Goal: Information Seeking & Learning: Learn about a topic

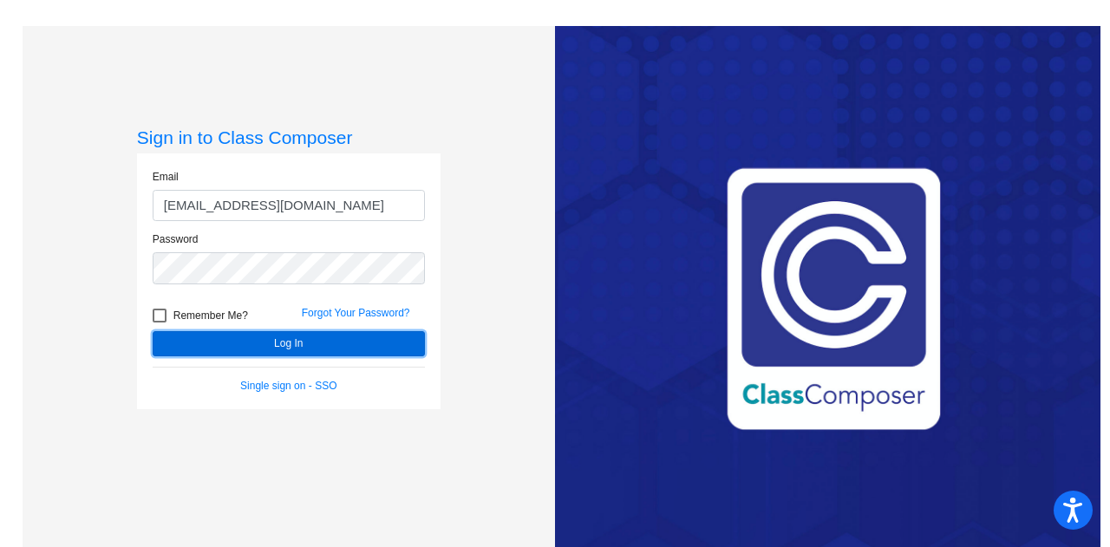
click at [245, 345] on button "Log In" at bounding box center [289, 343] width 272 height 25
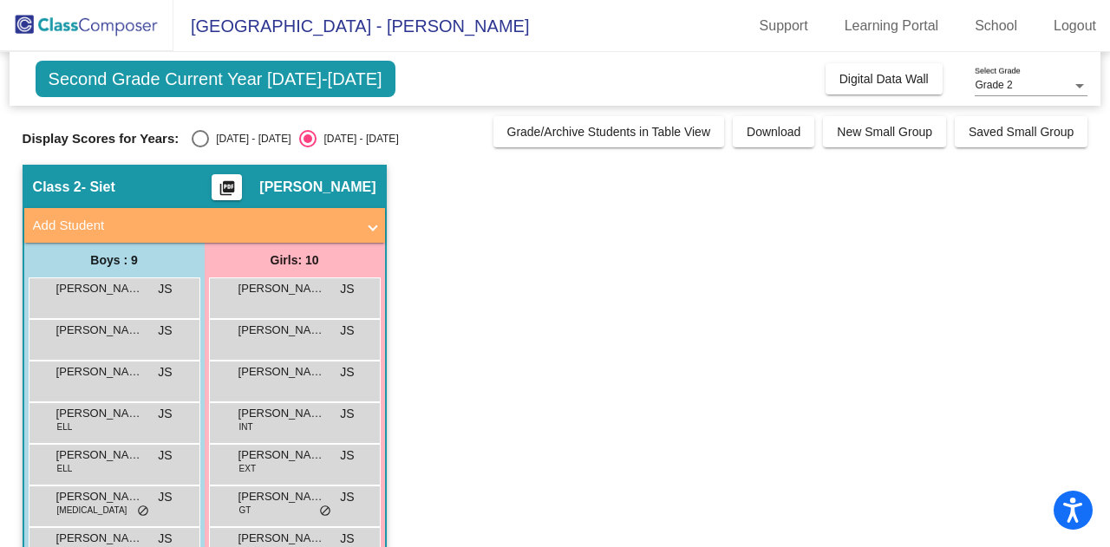
click at [210, 140] on div "[DATE] - [DATE]" at bounding box center [250, 139] width 82 height 16
click at [200, 147] on input "[DATE] - [DATE]" at bounding box center [199, 147] width 1 height 1
radio input "true"
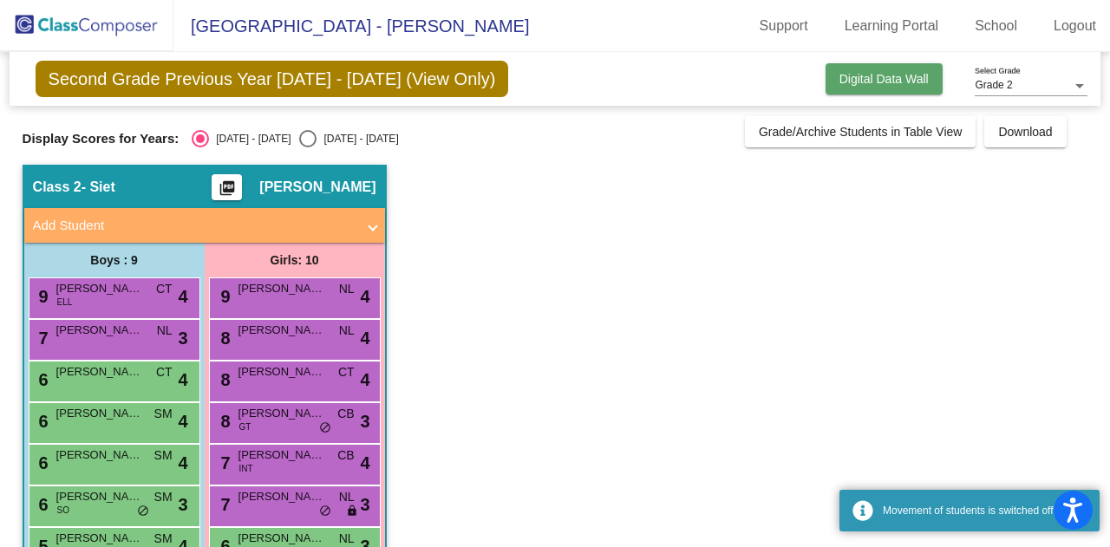
click at [850, 75] on span "Digital Data Wall" at bounding box center [884, 79] width 89 height 14
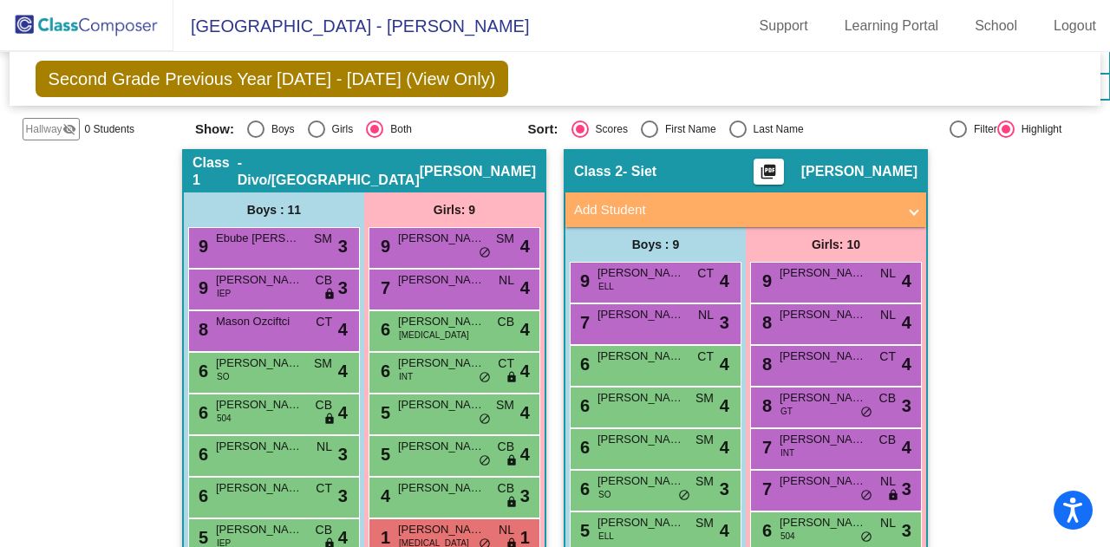
scroll to position [347, 0]
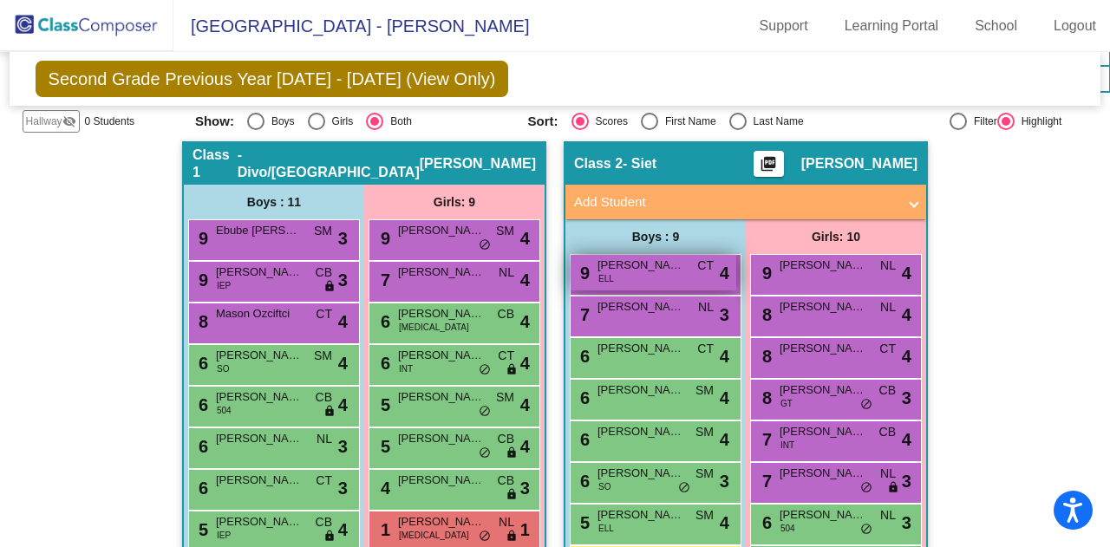
click at [621, 255] on div "9 [PERSON_NAME] ELL CT lock do_not_disturb_alt 4" at bounding box center [654, 273] width 166 height 36
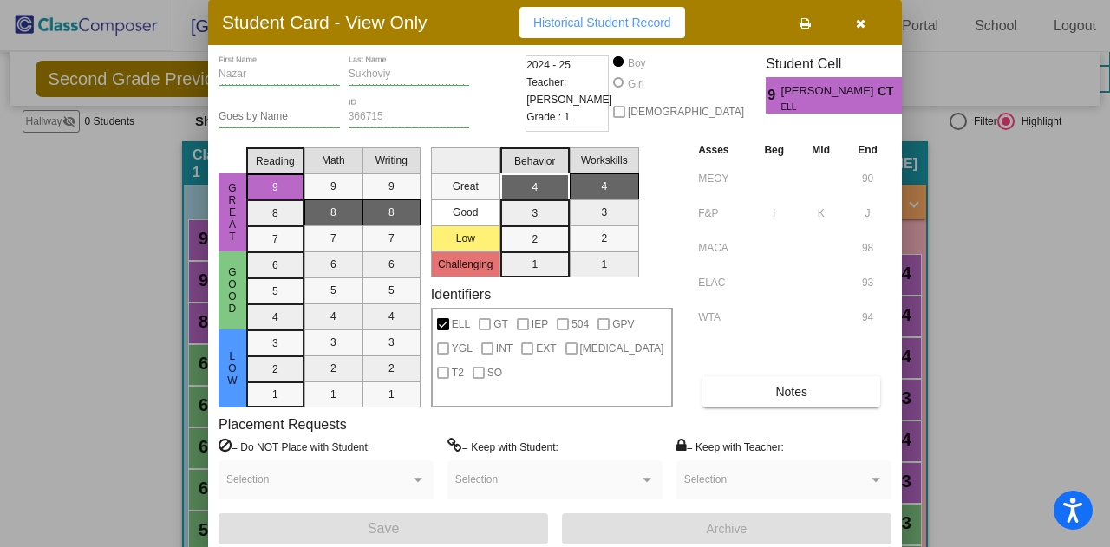
click at [848, 34] on button "button" at bounding box center [861, 22] width 56 height 31
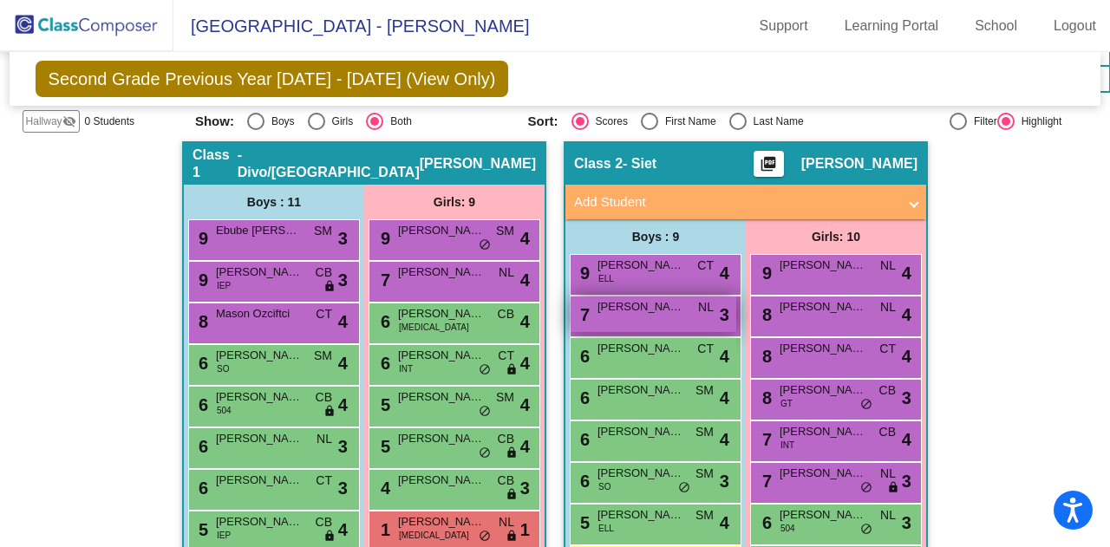
click at [598, 298] on span "[PERSON_NAME]" at bounding box center [641, 306] width 87 height 17
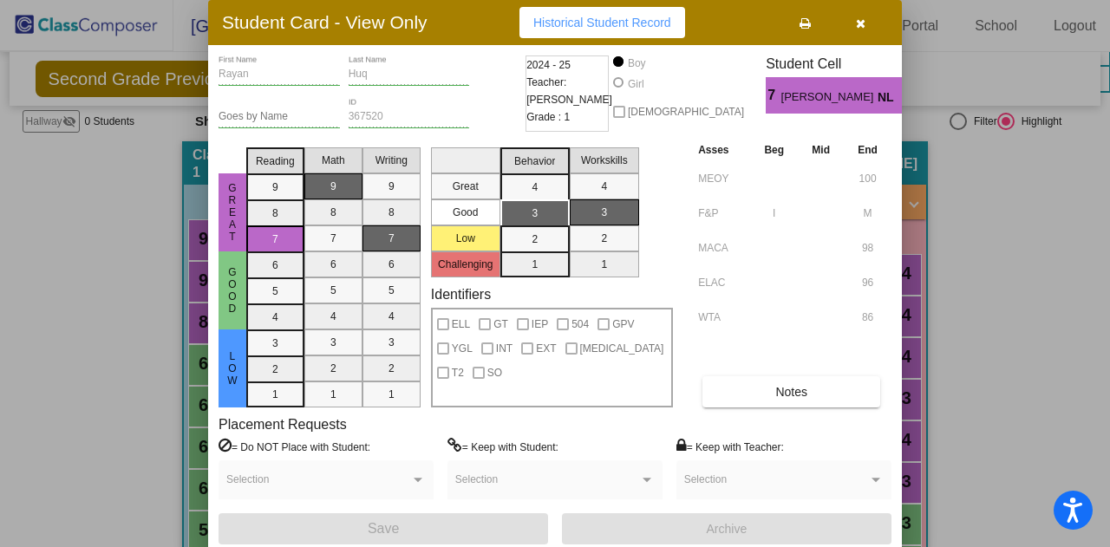
click at [856, 23] on icon "button" at bounding box center [861, 23] width 10 height 12
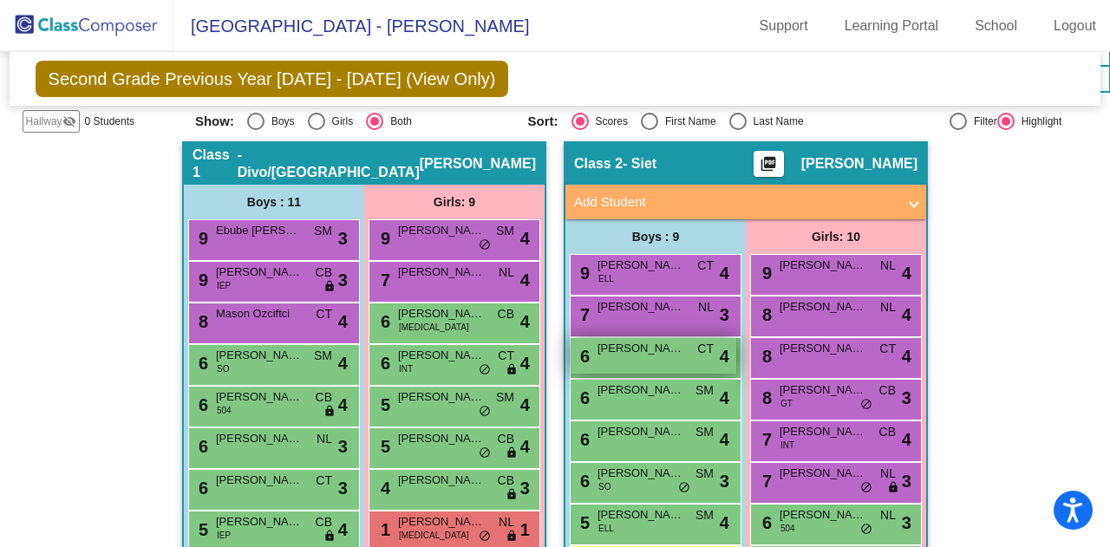
click at [586, 338] on div "6 [PERSON_NAME] CT lock do_not_disturb_alt 4" at bounding box center [654, 356] width 166 height 36
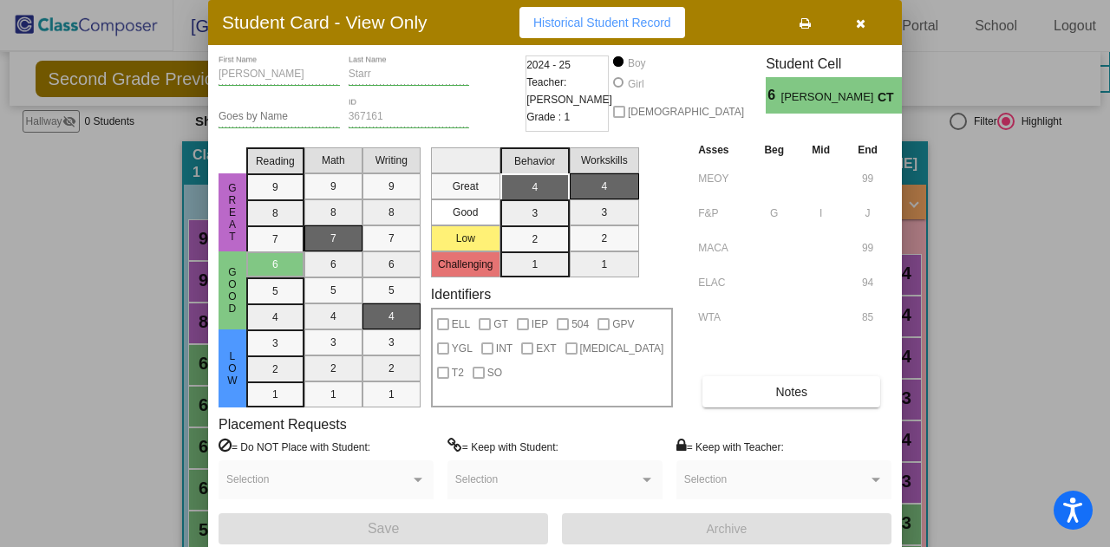
click at [866, 6] on div "Student Card - View Only Historical Student Record" at bounding box center [555, 22] width 694 height 45
click at [866, 14] on button "button" at bounding box center [861, 22] width 56 height 31
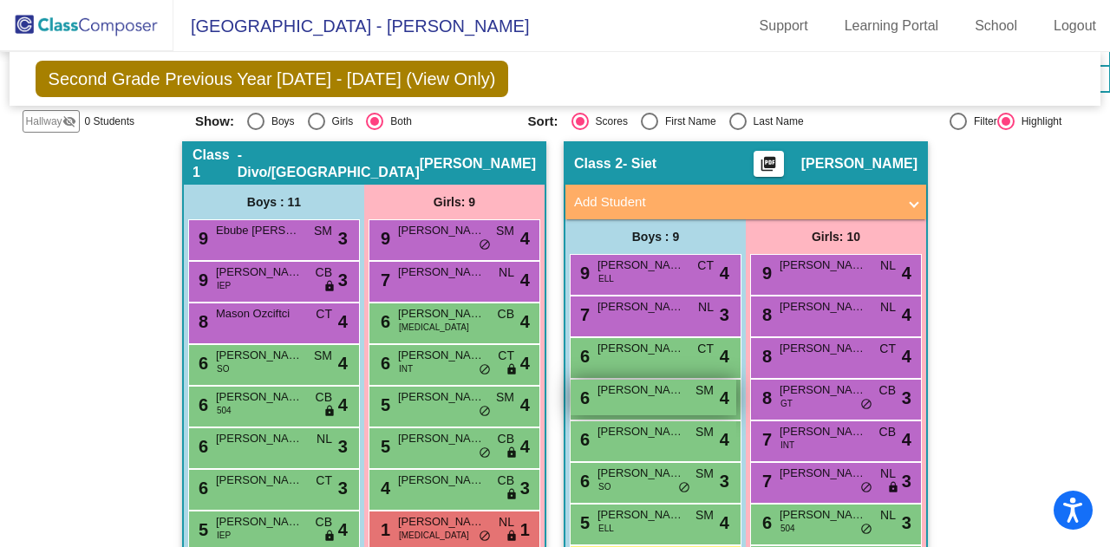
click at [630, 380] on div "6 [PERSON_NAME] SM lock do_not_disturb_alt 4" at bounding box center [654, 398] width 166 height 36
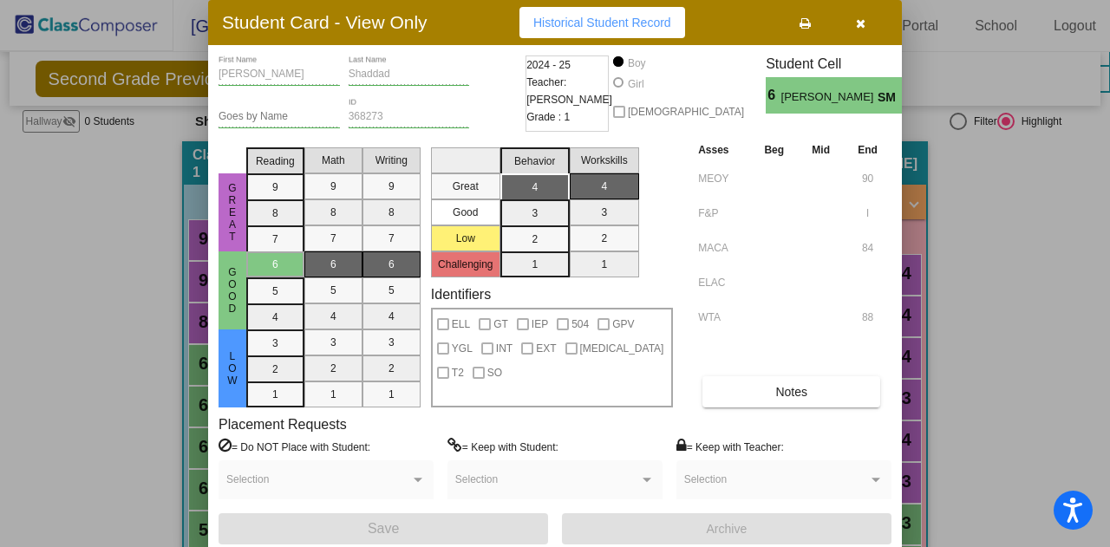
click at [869, 15] on button "button" at bounding box center [861, 22] width 56 height 31
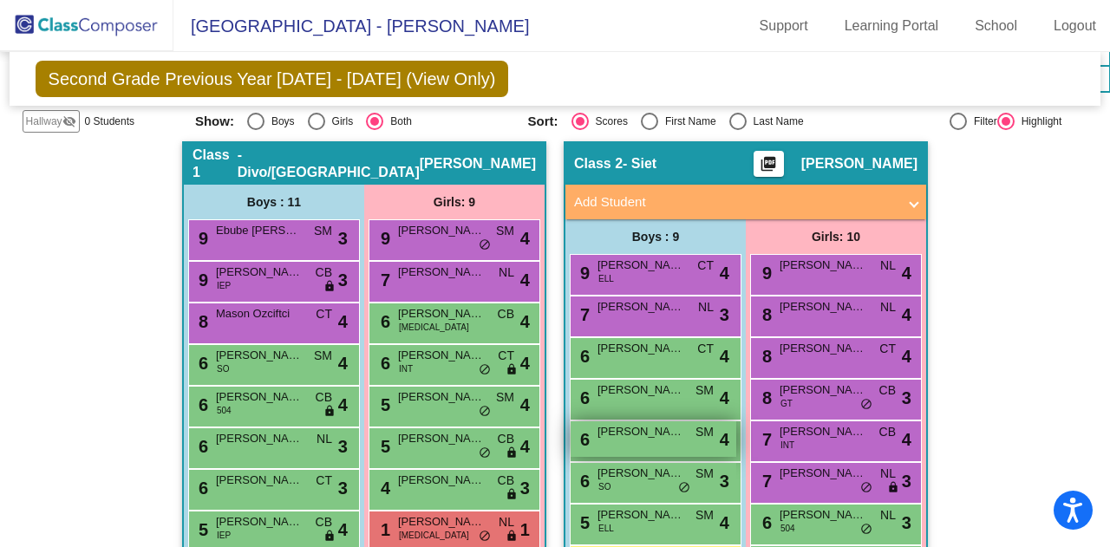
click at [635, 423] on span "[PERSON_NAME]" at bounding box center [641, 431] width 87 height 17
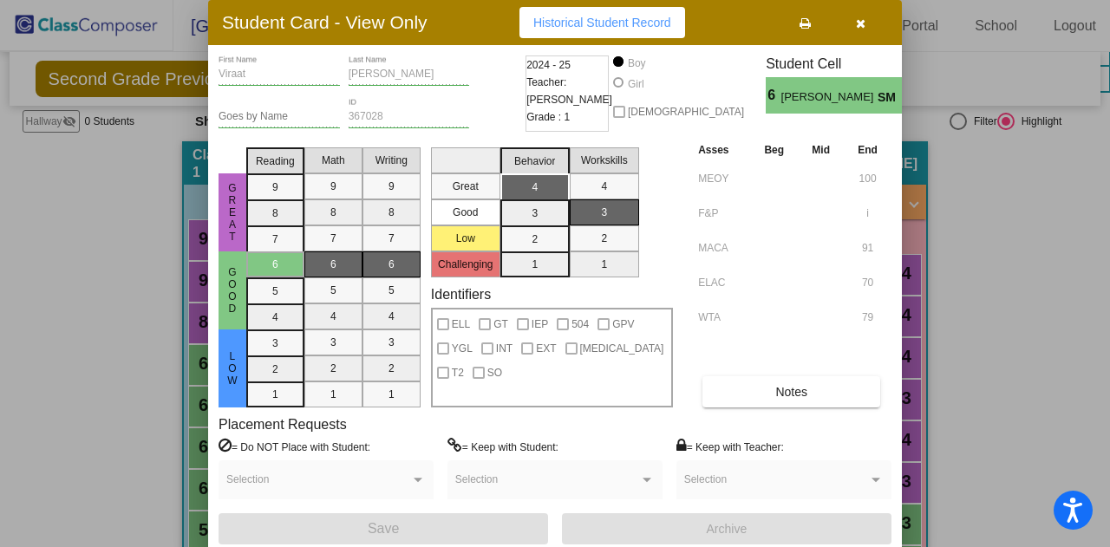
click at [867, 27] on button "button" at bounding box center [861, 22] width 56 height 31
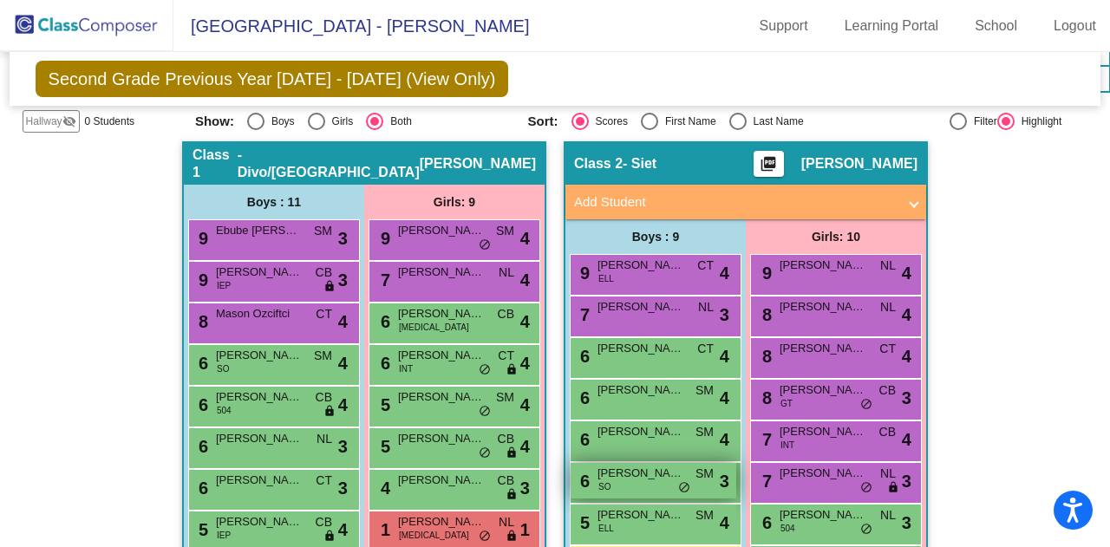
click at [631, 463] on div "6 [PERSON_NAME] SO SM lock do_not_disturb_alt 3" at bounding box center [654, 481] width 166 height 36
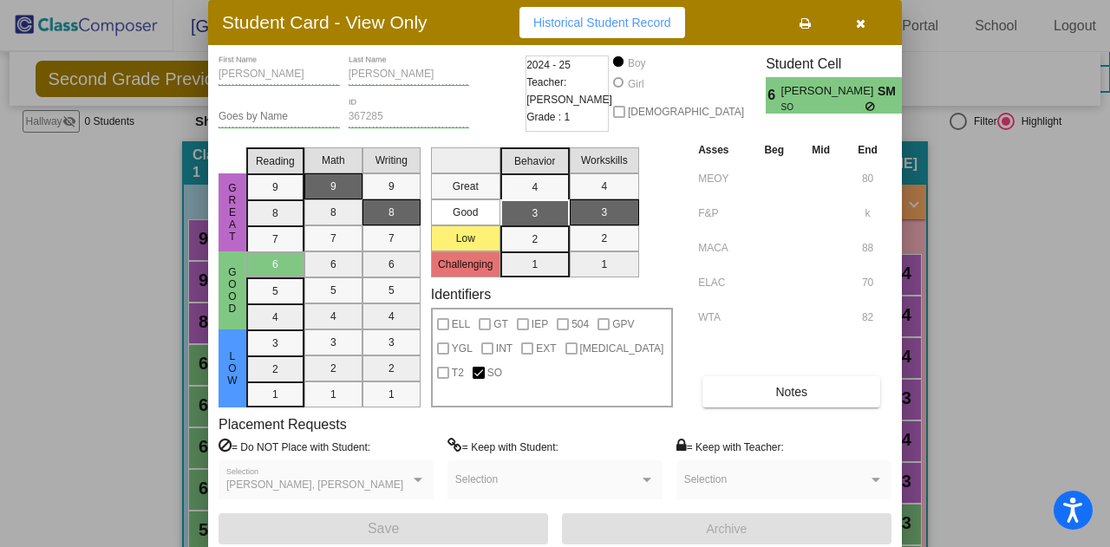
click at [872, 17] on button "button" at bounding box center [861, 22] width 56 height 31
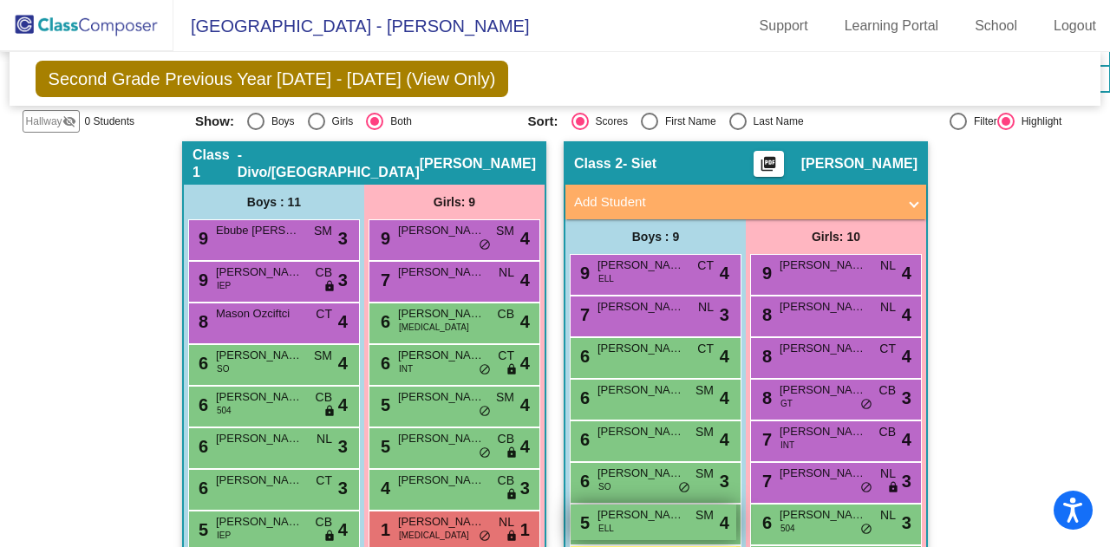
click at [614, 507] on span "[PERSON_NAME]" at bounding box center [641, 515] width 87 height 17
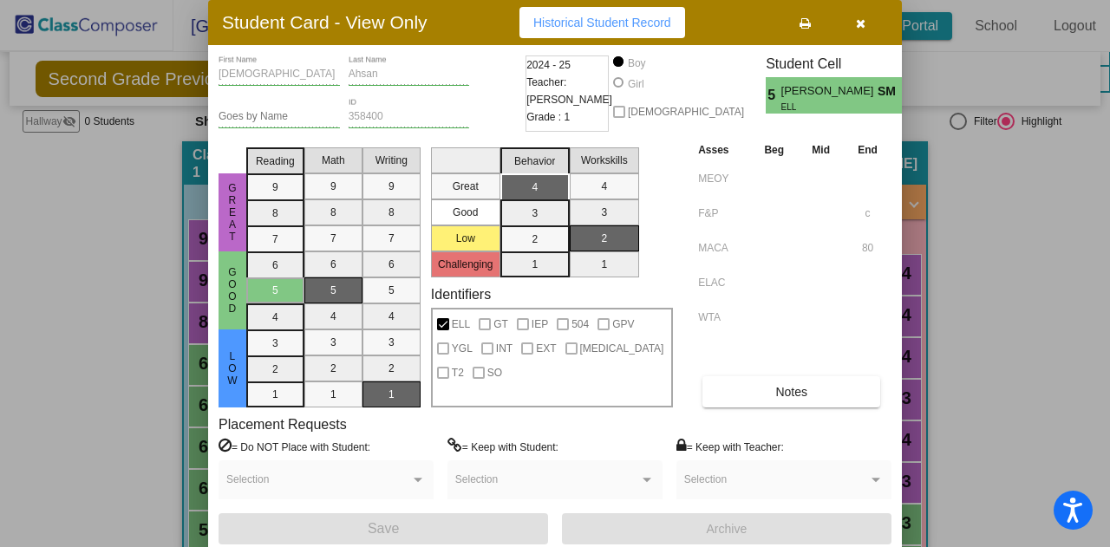
drag, startPoint x: 860, startPoint y: 22, endPoint x: 857, endPoint y: 37, distance: 16.0
click at [860, 22] on icon "button" at bounding box center [861, 23] width 10 height 12
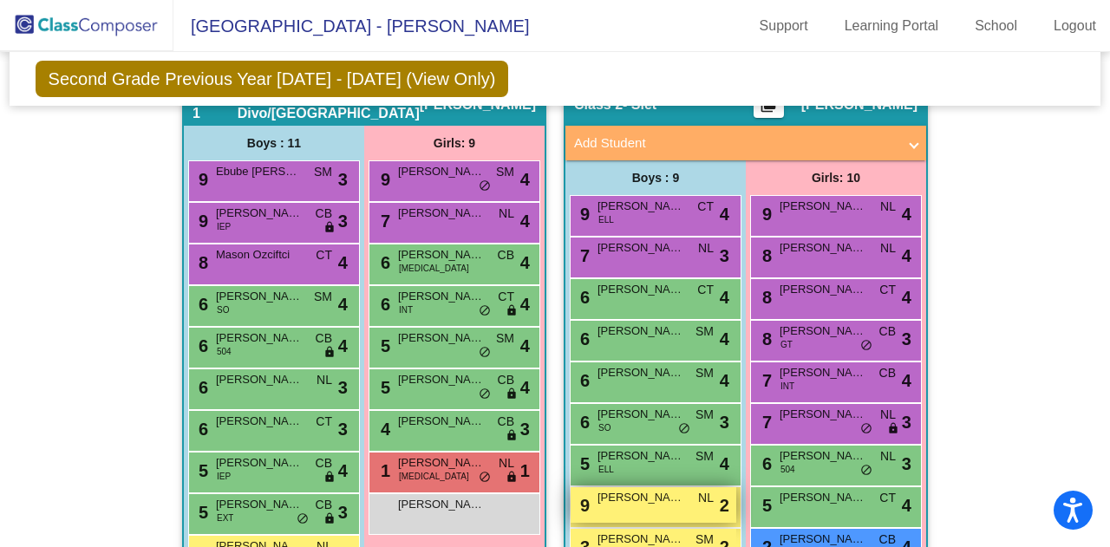
scroll to position [434, 0]
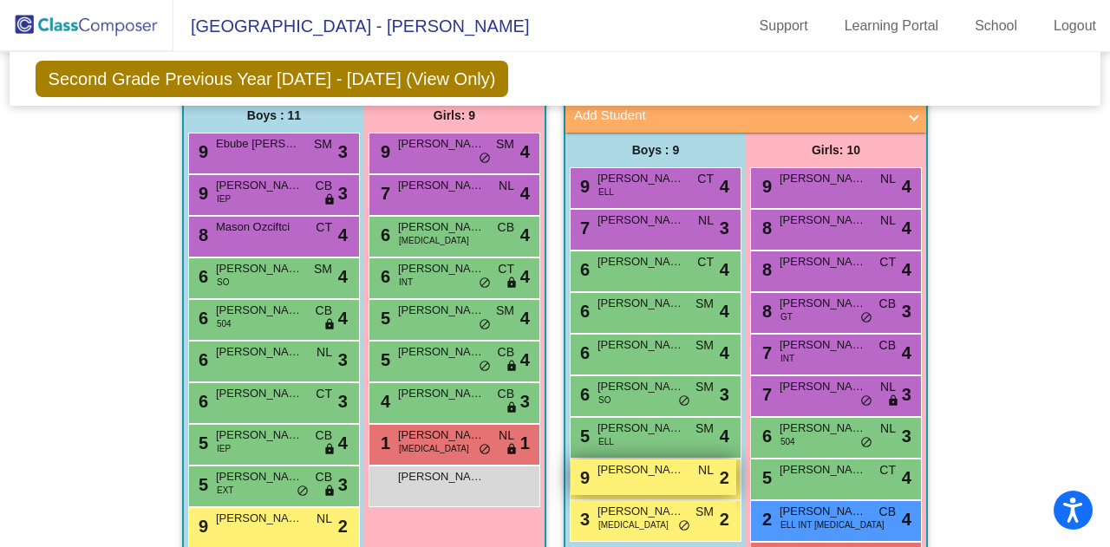
click at [634, 461] on span "[PERSON_NAME]" at bounding box center [641, 469] width 87 height 17
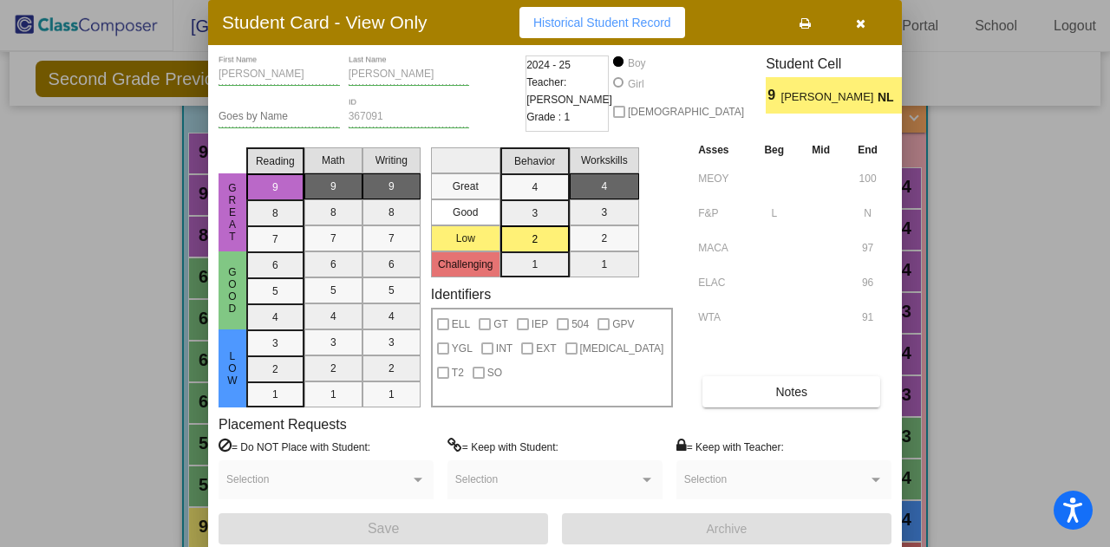
click at [862, 21] on icon "button" at bounding box center [861, 23] width 10 height 12
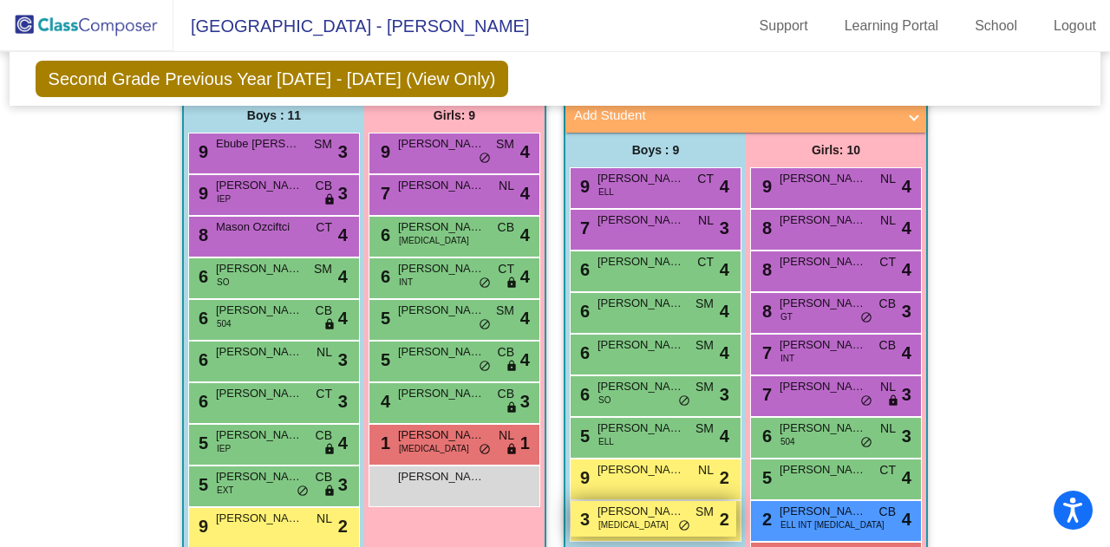
click at [616, 501] on div "3 [PERSON_NAME] [MEDICAL_DATA] SM lock do_not_disturb_alt 2" at bounding box center [654, 519] width 166 height 36
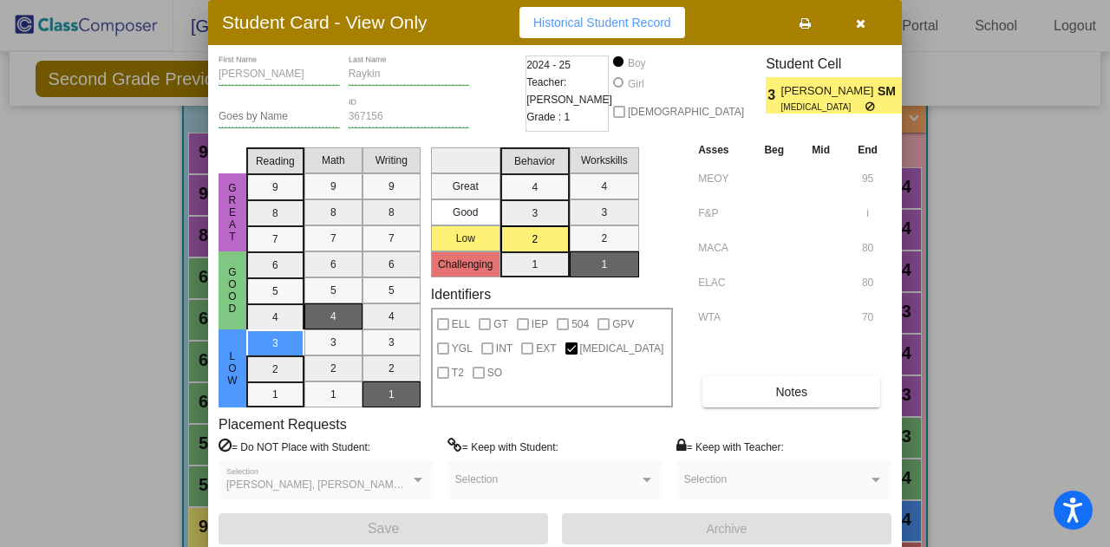
click at [865, 26] on icon "button" at bounding box center [861, 23] width 10 height 12
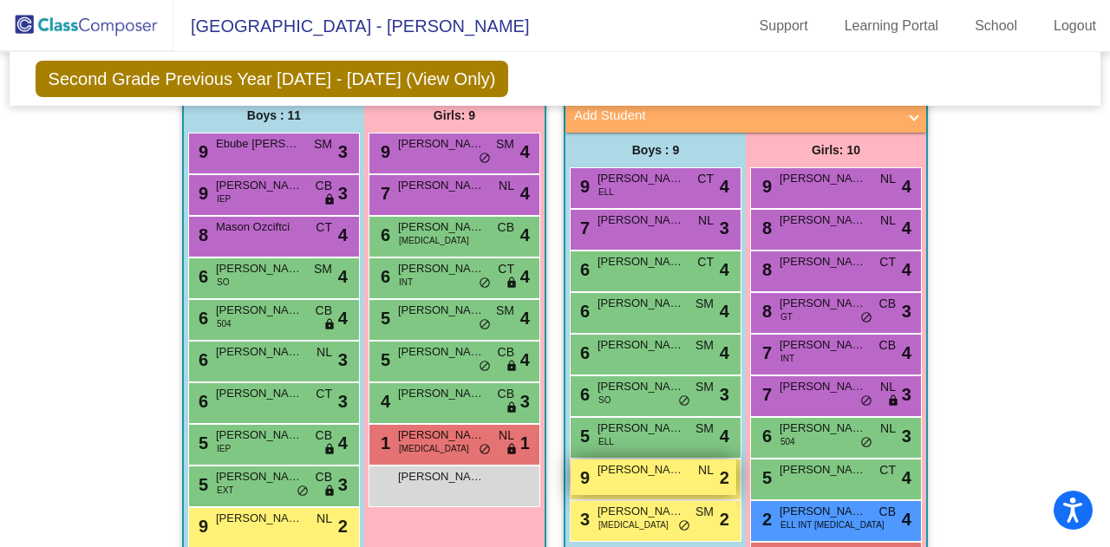
click at [625, 461] on span "[PERSON_NAME]" at bounding box center [641, 469] width 87 height 17
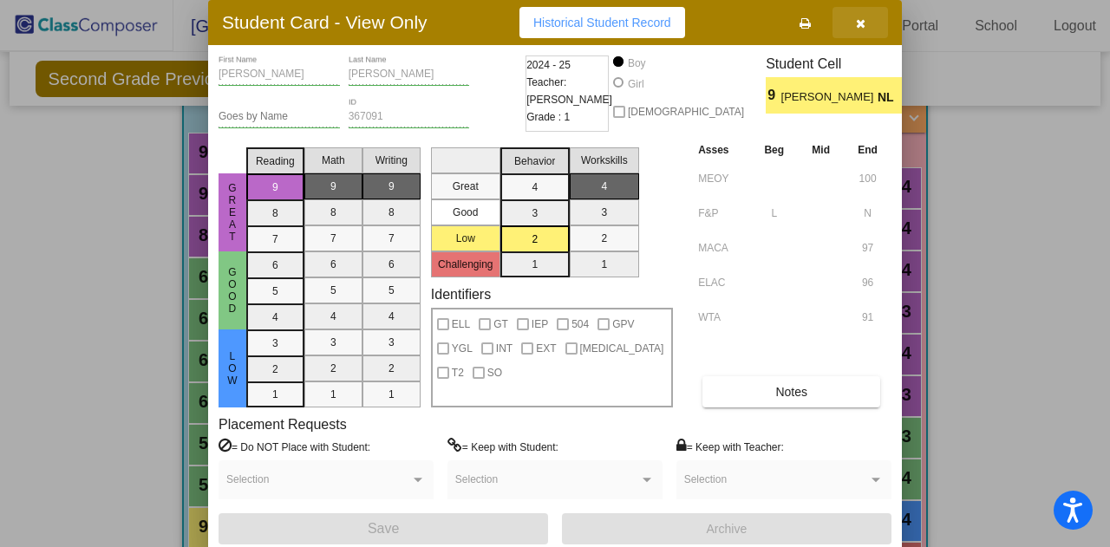
click at [878, 29] on button "button" at bounding box center [861, 22] width 56 height 31
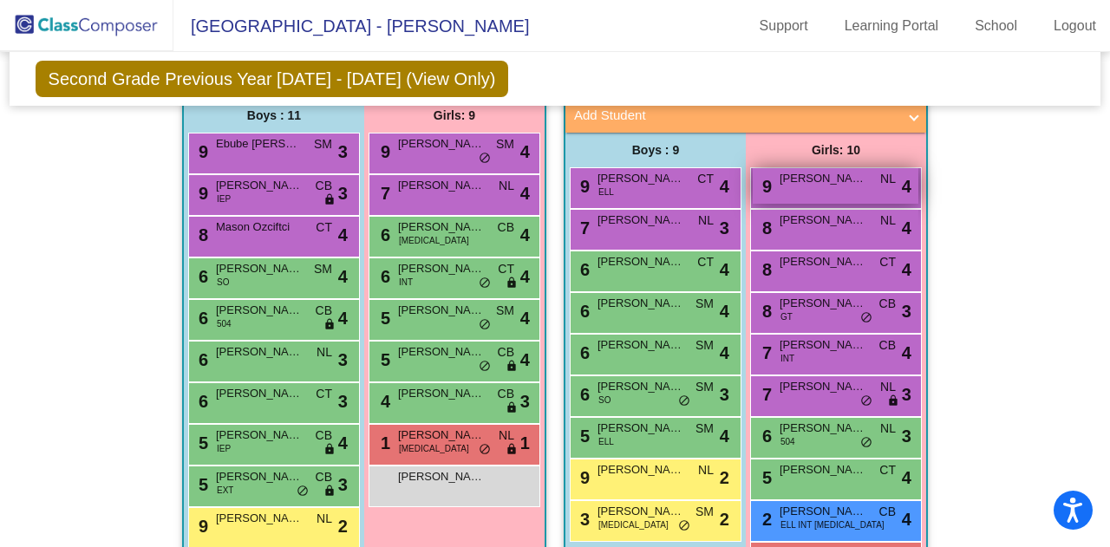
click at [768, 168] on div "9 [PERSON_NAME] NL lock do_not_disturb_alt 4" at bounding box center [836, 186] width 166 height 36
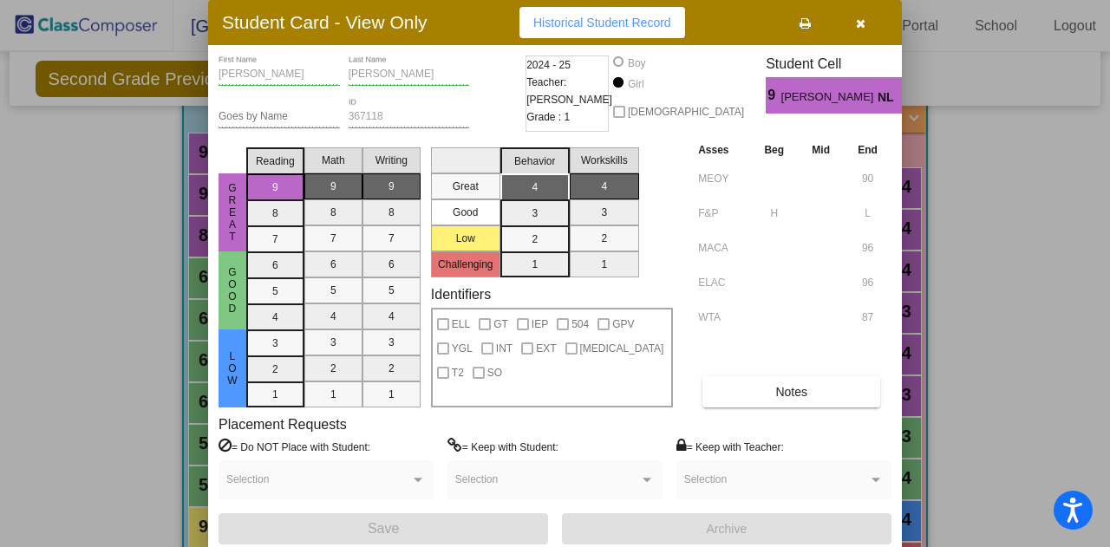
click at [847, 24] on button "button" at bounding box center [861, 22] width 56 height 31
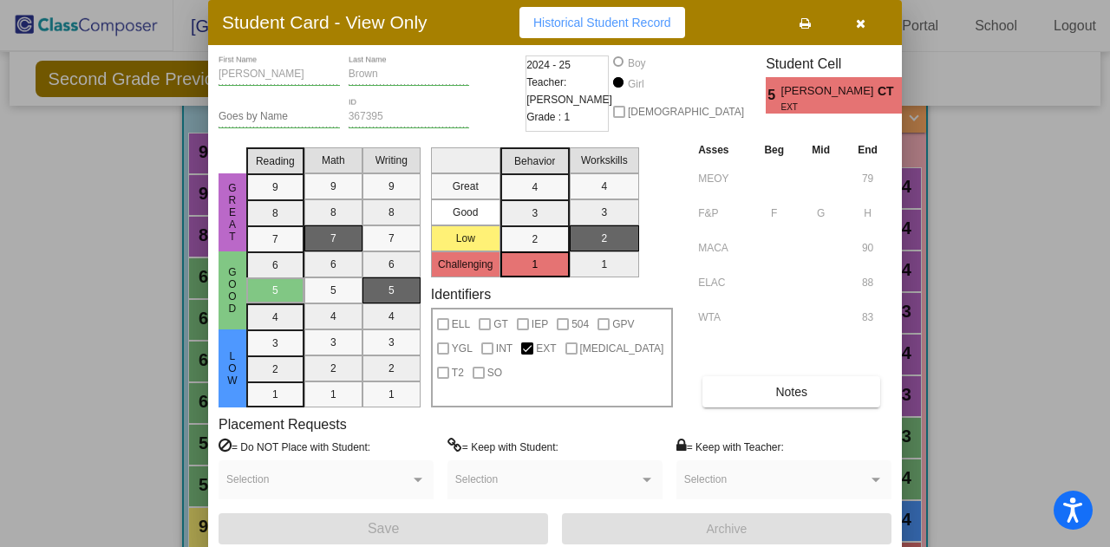
click at [854, 28] on button "button" at bounding box center [861, 22] width 56 height 31
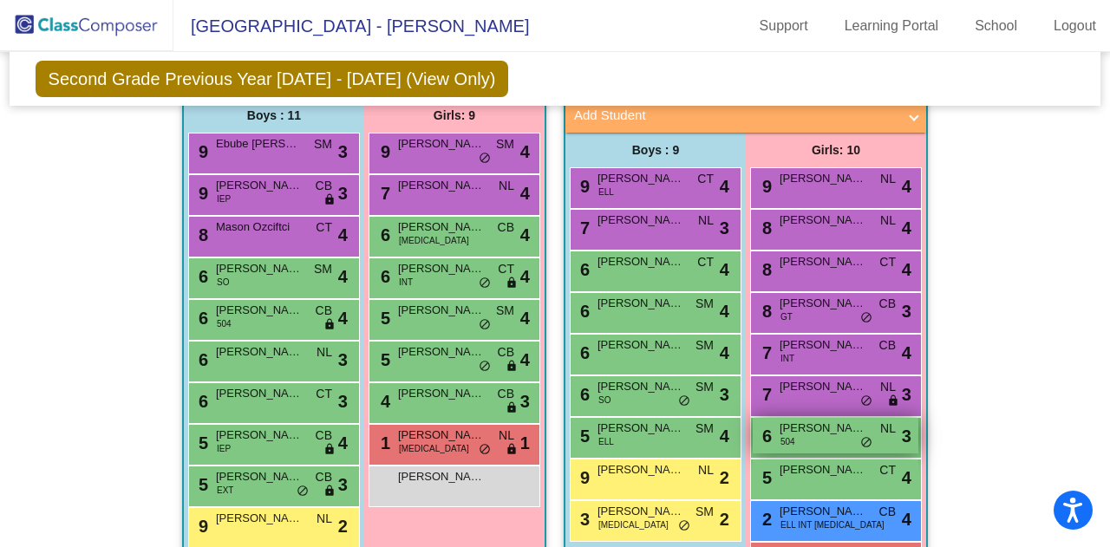
click at [797, 420] on span "[PERSON_NAME]" at bounding box center [823, 428] width 87 height 17
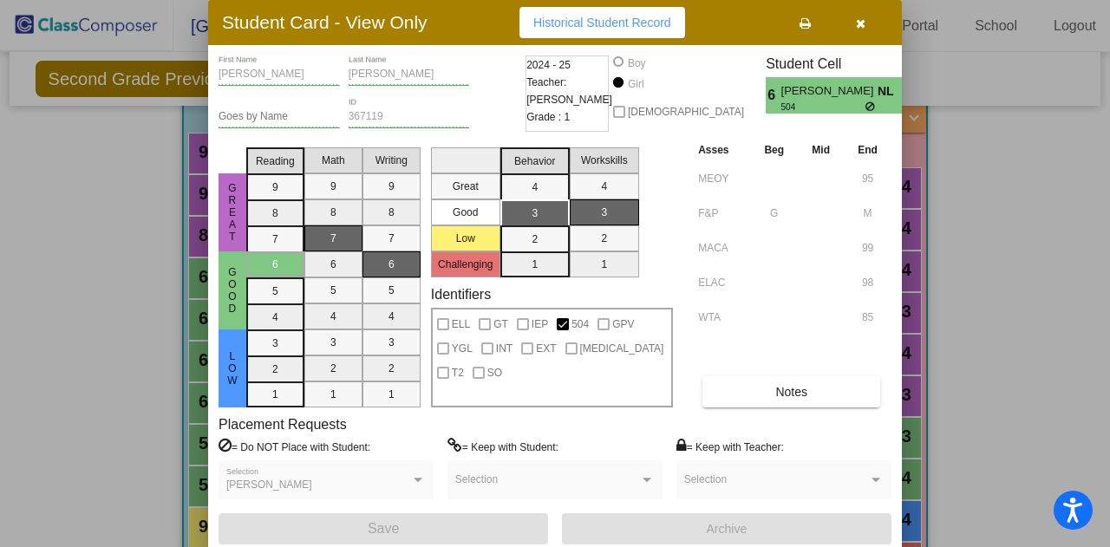
click at [863, 20] on icon "button" at bounding box center [861, 23] width 10 height 12
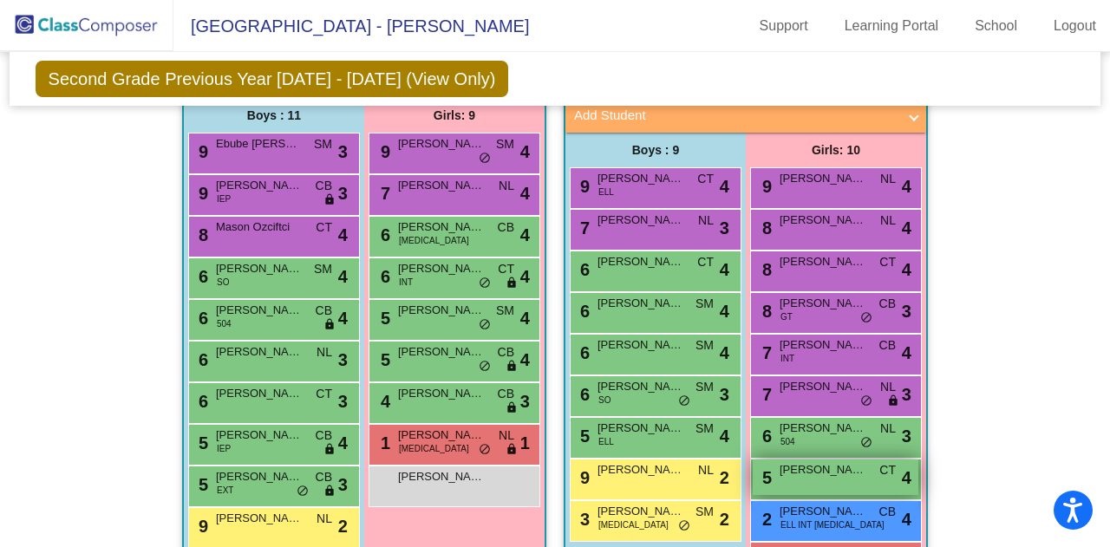
click at [793, 461] on span "[PERSON_NAME]" at bounding box center [823, 469] width 87 height 17
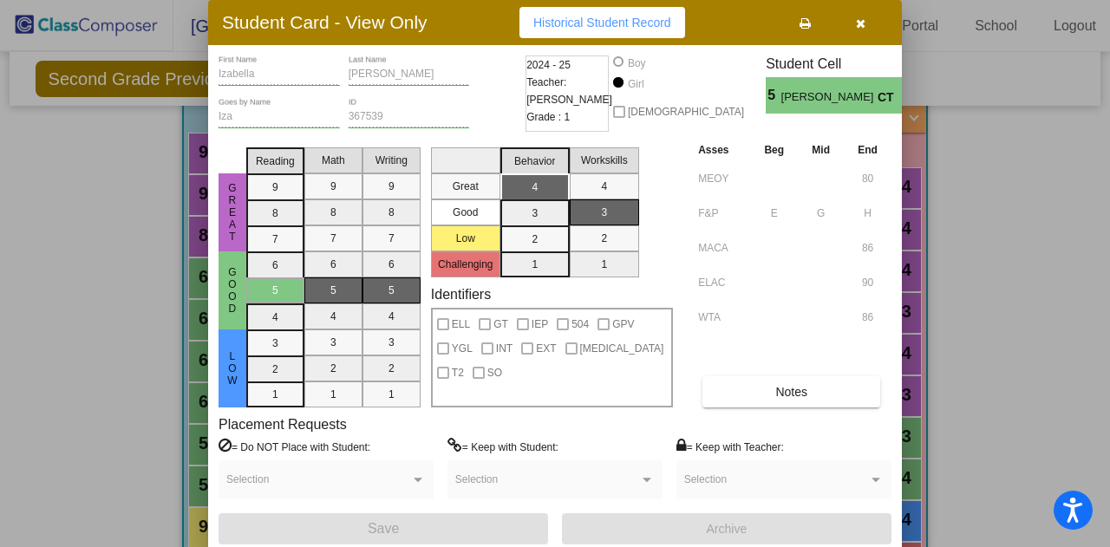
click at [865, 10] on button "button" at bounding box center [861, 22] width 56 height 31
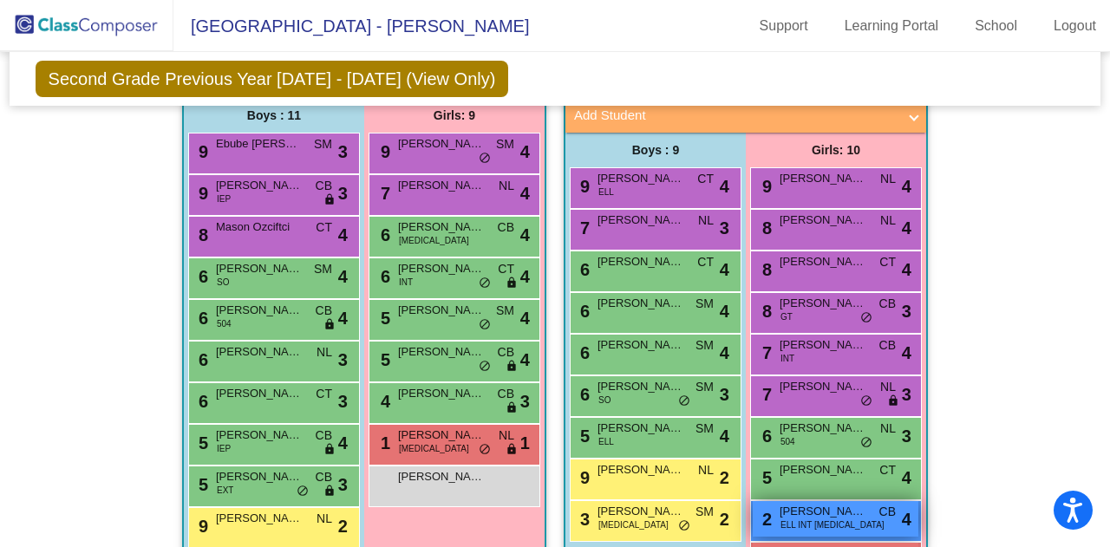
click at [788, 519] on span "ELL INT [MEDICAL_DATA]" at bounding box center [833, 525] width 104 height 13
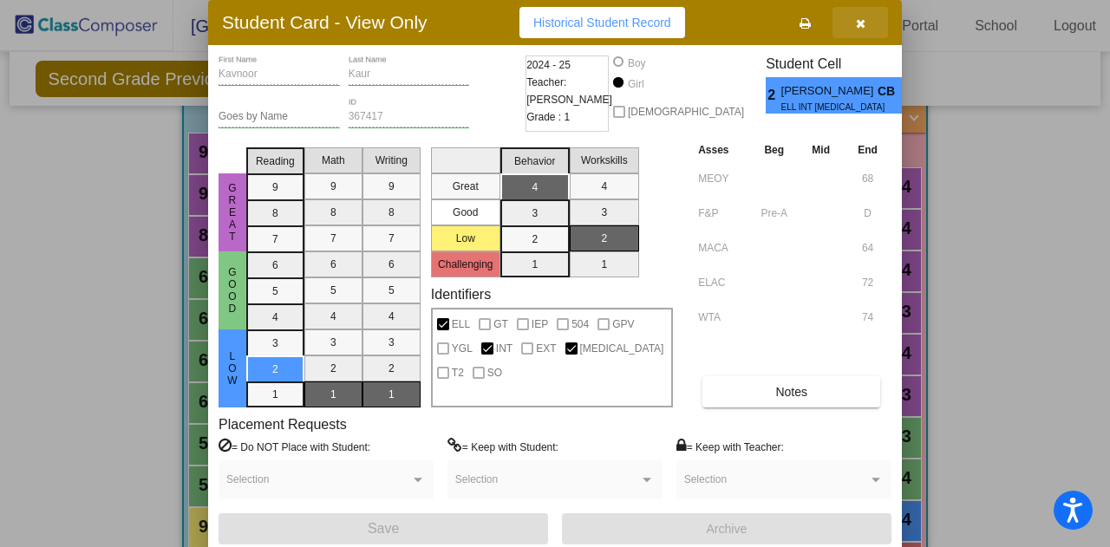
click at [862, 30] on button "button" at bounding box center [861, 22] width 56 height 31
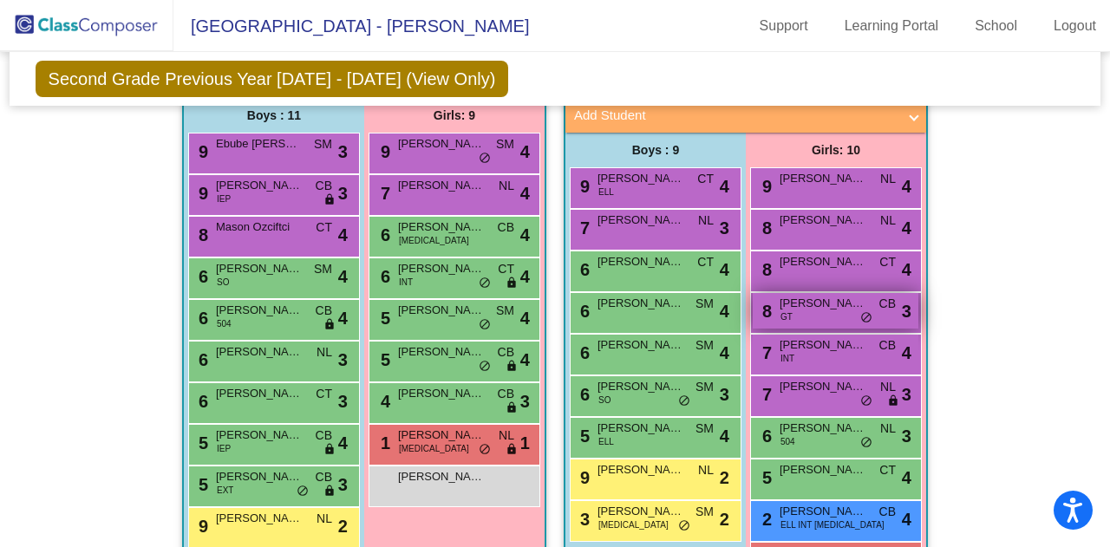
click at [796, 293] on div "8 [PERSON_NAME] GT CB lock do_not_disturb_alt 3" at bounding box center [836, 311] width 166 height 36
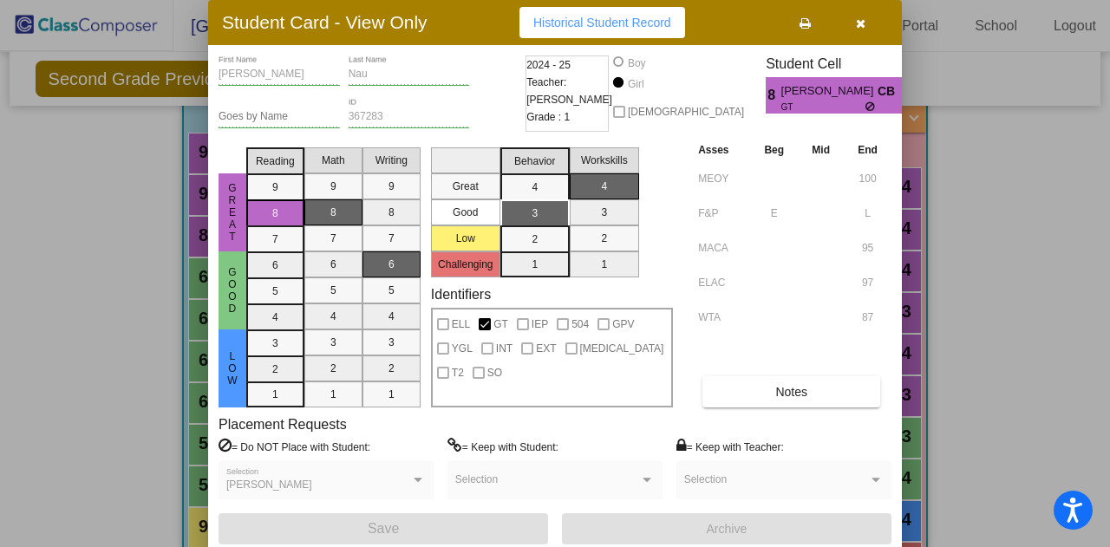
click at [860, 23] on icon "button" at bounding box center [861, 23] width 10 height 12
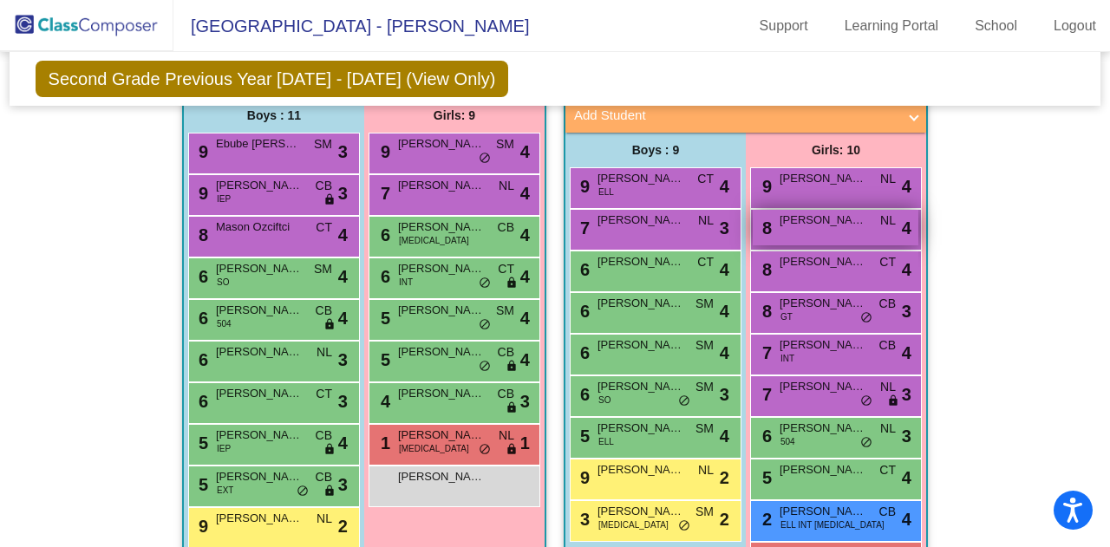
click at [798, 212] on span "[PERSON_NAME]" at bounding box center [823, 220] width 87 height 17
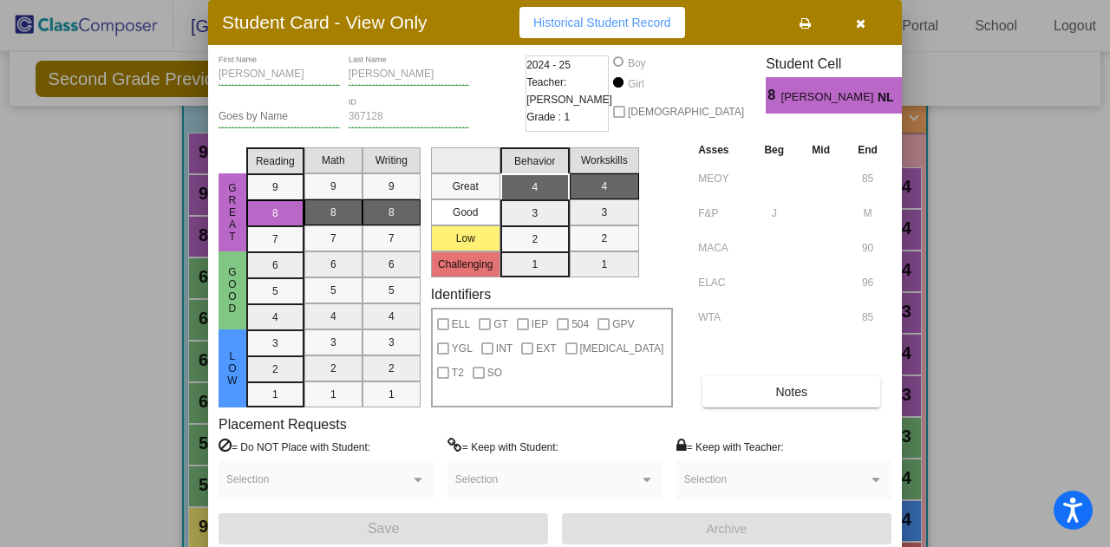
click at [875, 25] on button "button" at bounding box center [861, 22] width 56 height 31
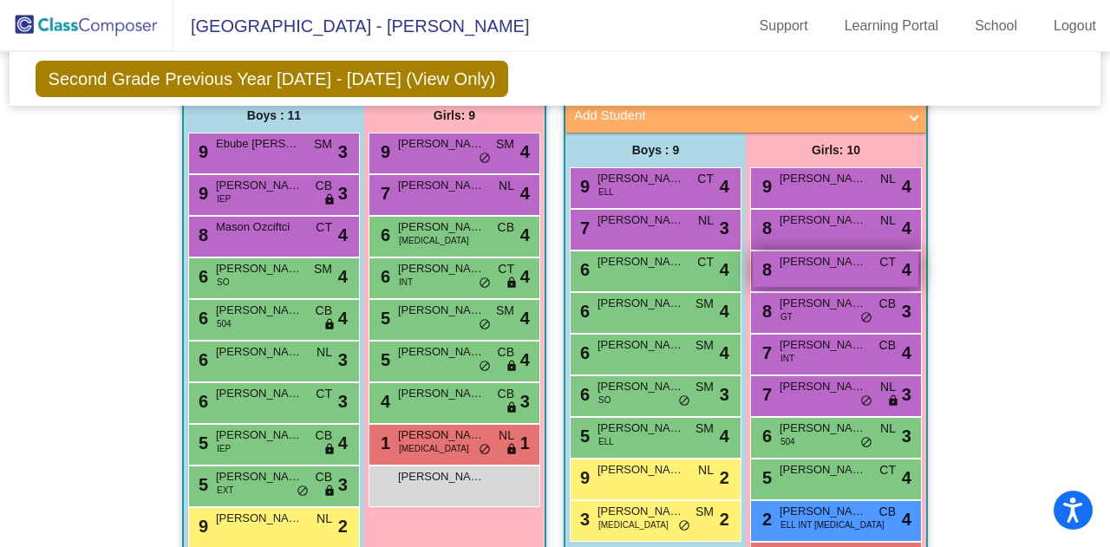
click at [787, 253] on span "[PERSON_NAME]" at bounding box center [823, 261] width 87 height 17
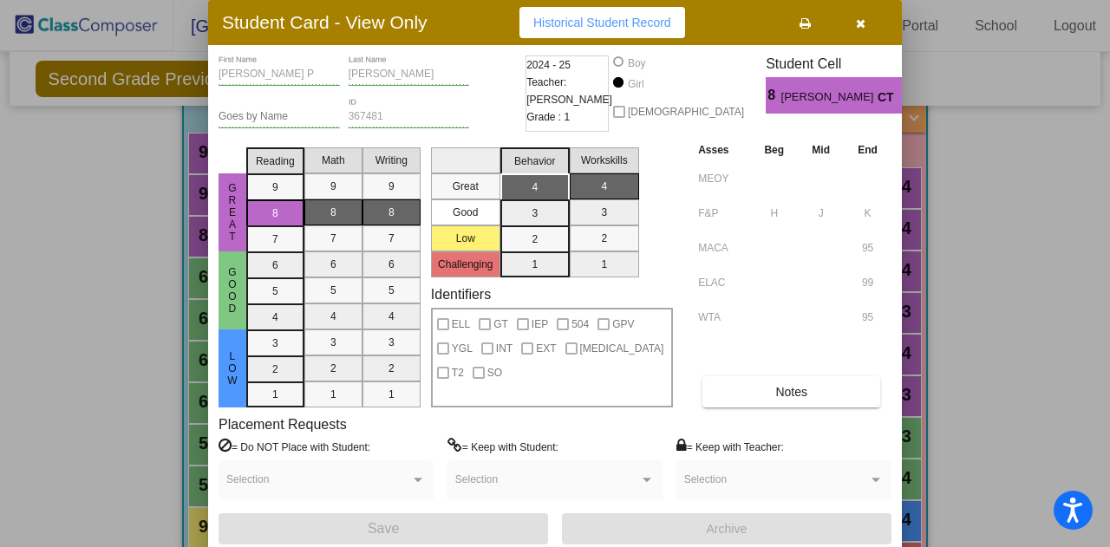
click at [850, 18] on button "button" at bounding box center [861, 22] width 56 height 31
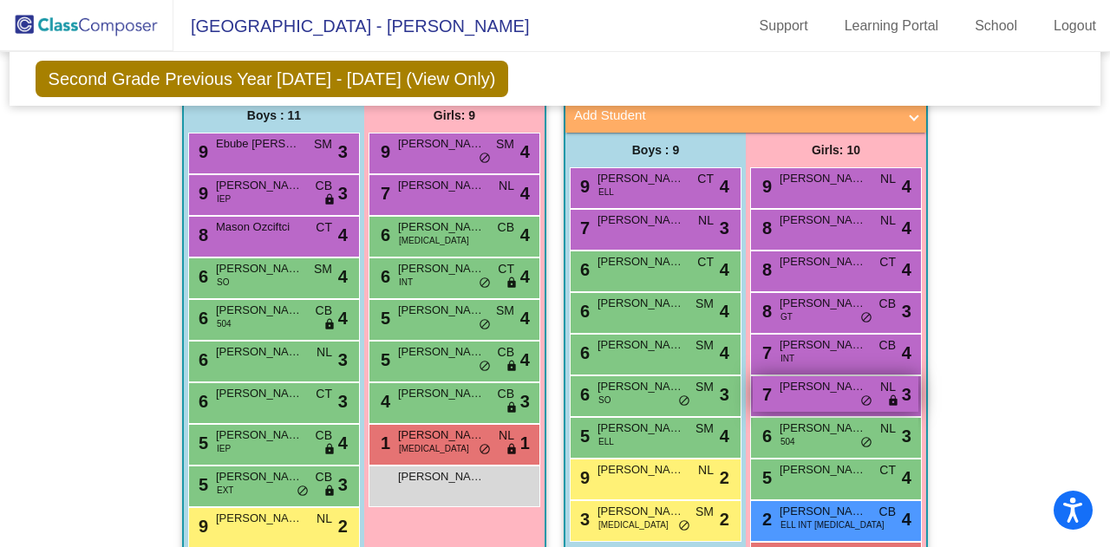
click at [812, 378] on span "[PERSON_NAME]" at bounding box center [823, 386] width 87 height 17
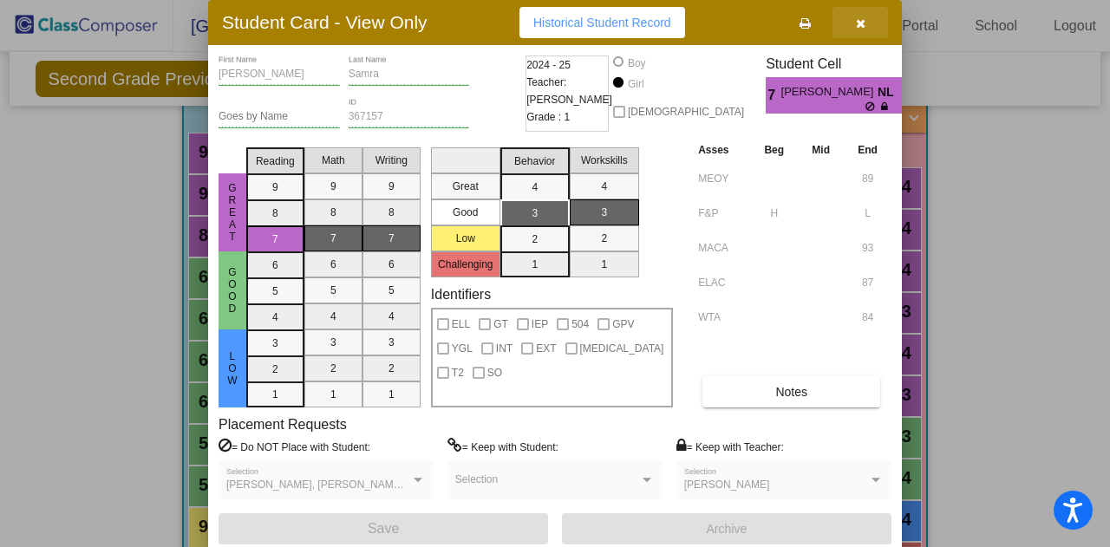
click at [866, 25] on button "button" at bounding box center [861, 22] width 56 height 31
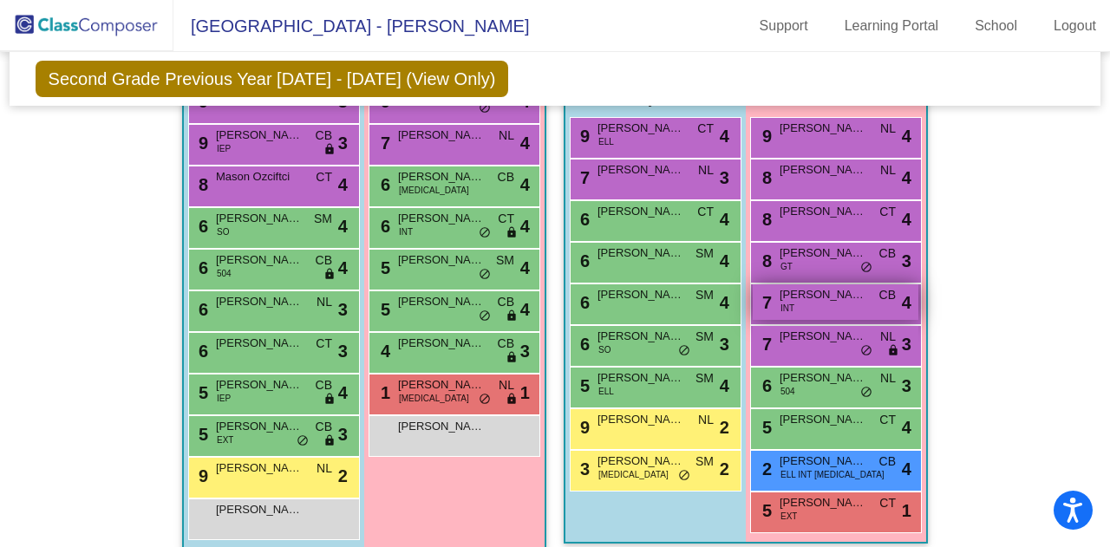
scroll to position [520, 0]
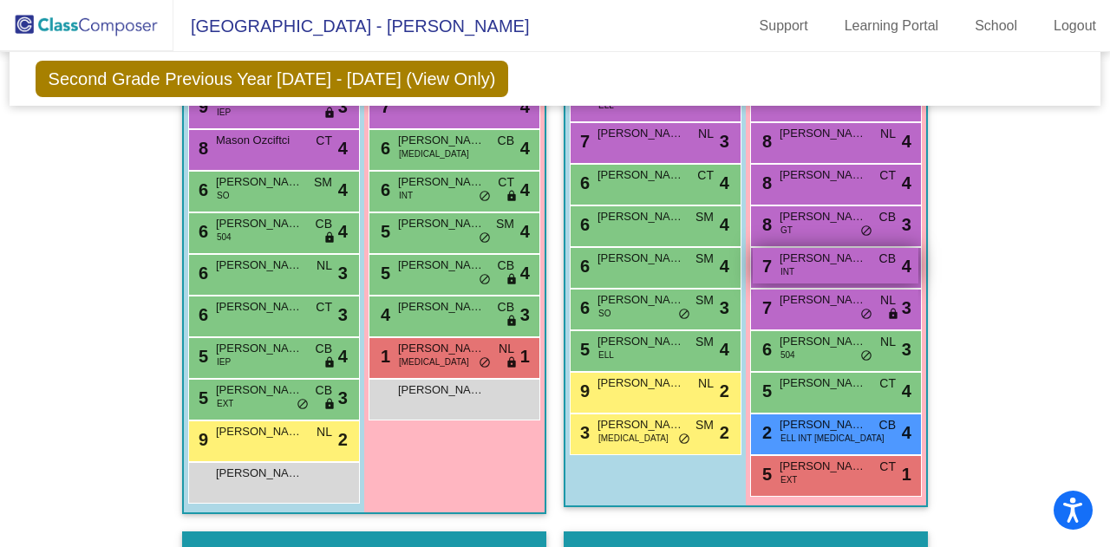
click at [820, 248] on div "7 [PERSON_NAME] INT CB lock do_not_disturb_alt 4" at bounding box center [836, 266] width 166 height 36
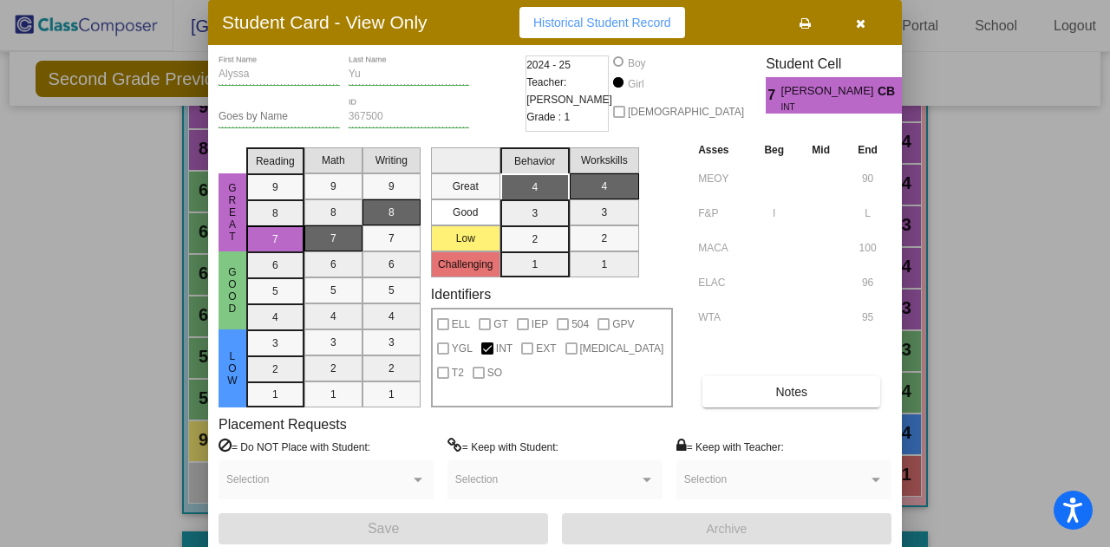
click at [866, 18] on button "button" at bounding box center [861, 22] width 56 height 31
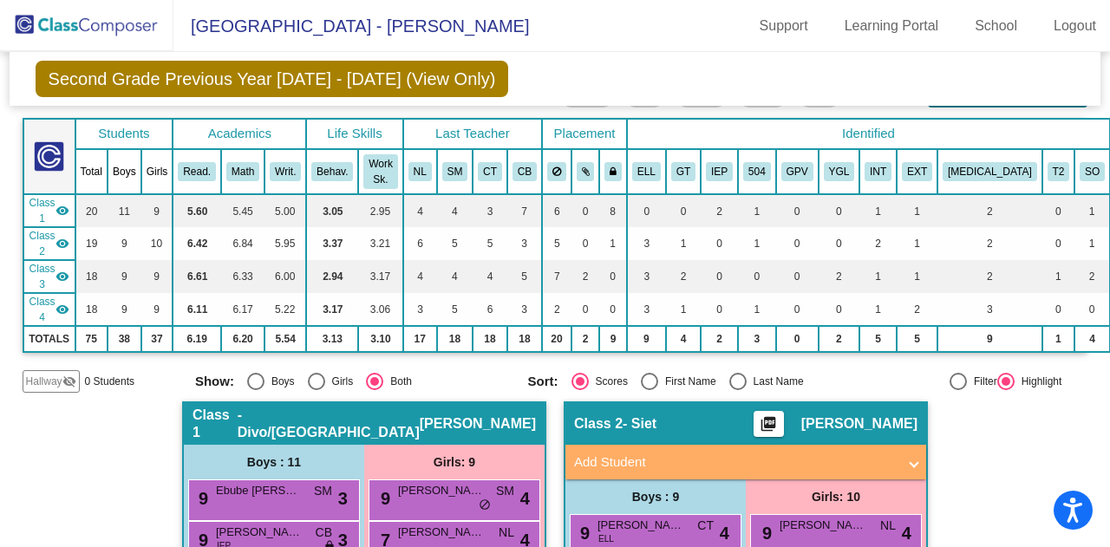
scroll to position [0, 0]
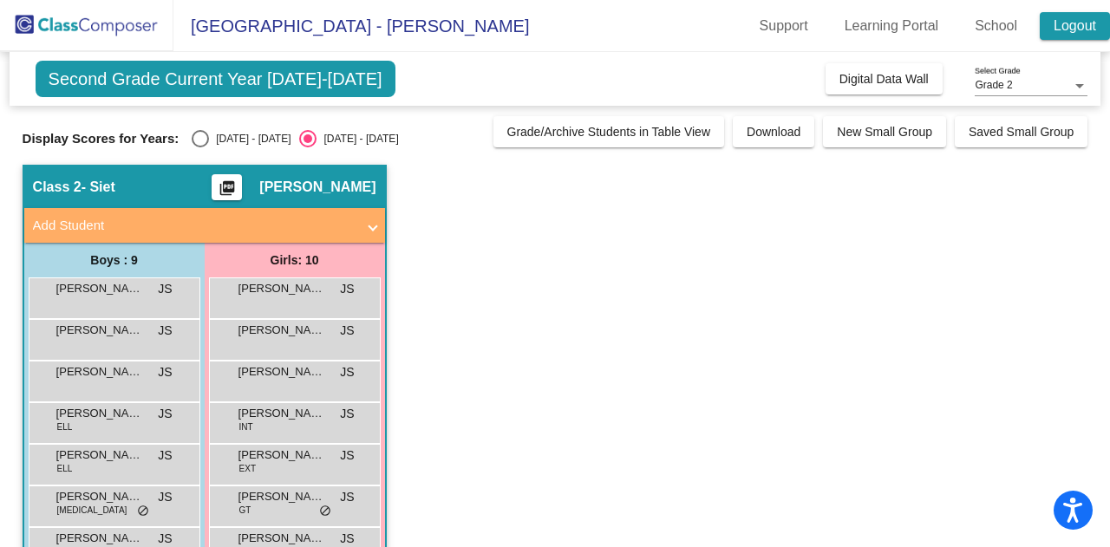
click at [1065, 32] on link "Logout" at bounding box center [1075, 26] width 70 height 28
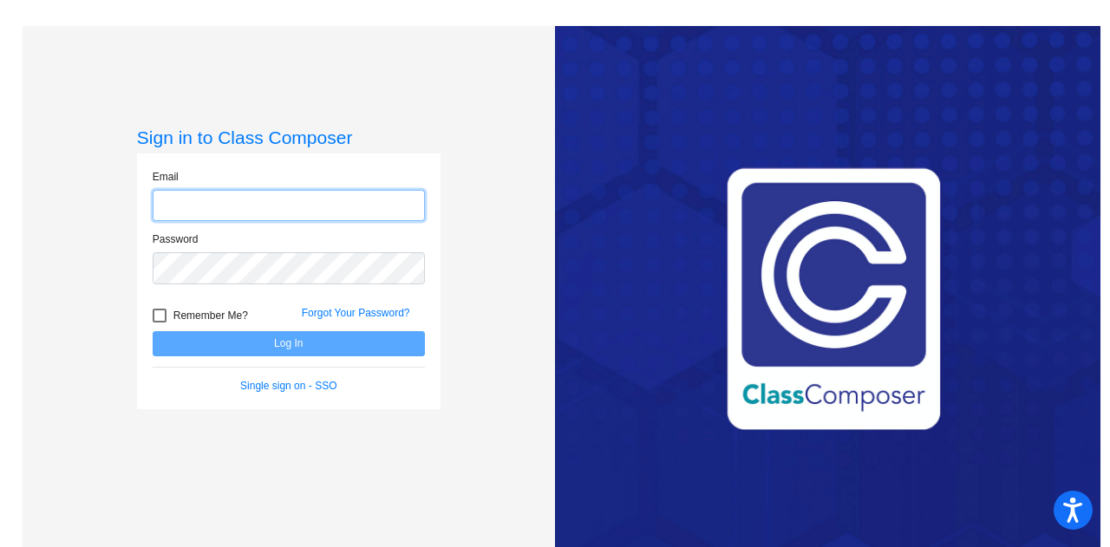
type input "[EMAIL_ADDRESS][DOMAIN_NAME]"
